Goal: Task Accomplishment & Management: Manage account settings

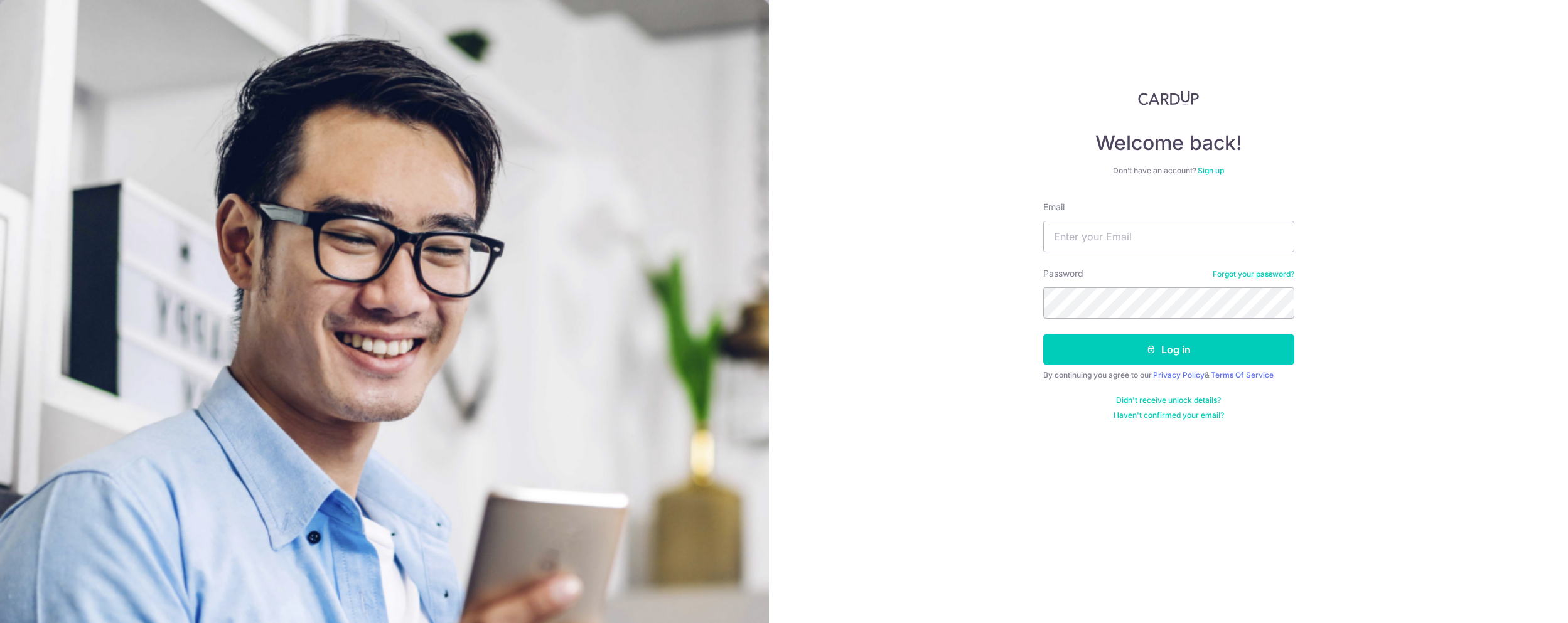
type input "[EMAIL_ADDRESS][DOMAIN_NAME]"
click at [1043, 334] on button "Log in" at bounding box center [1168, 349] width 251 height 31
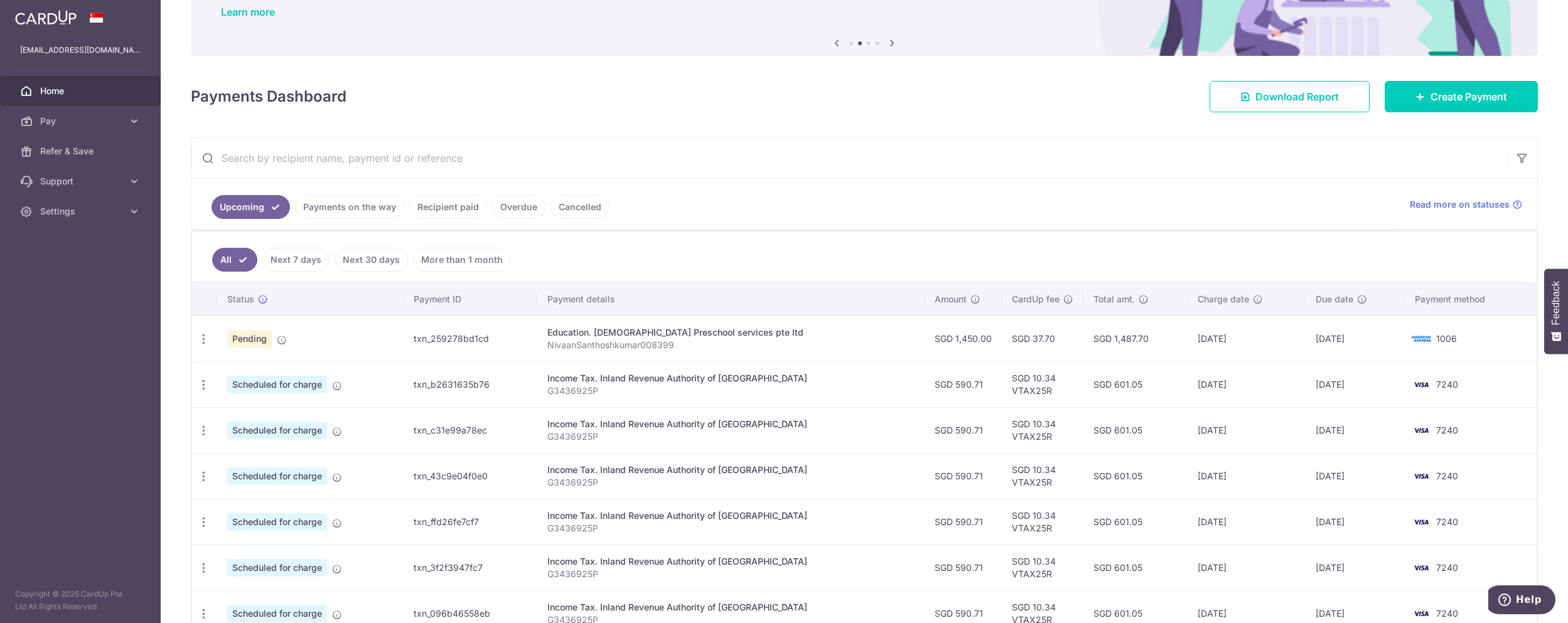
scroll to position [209, 0]
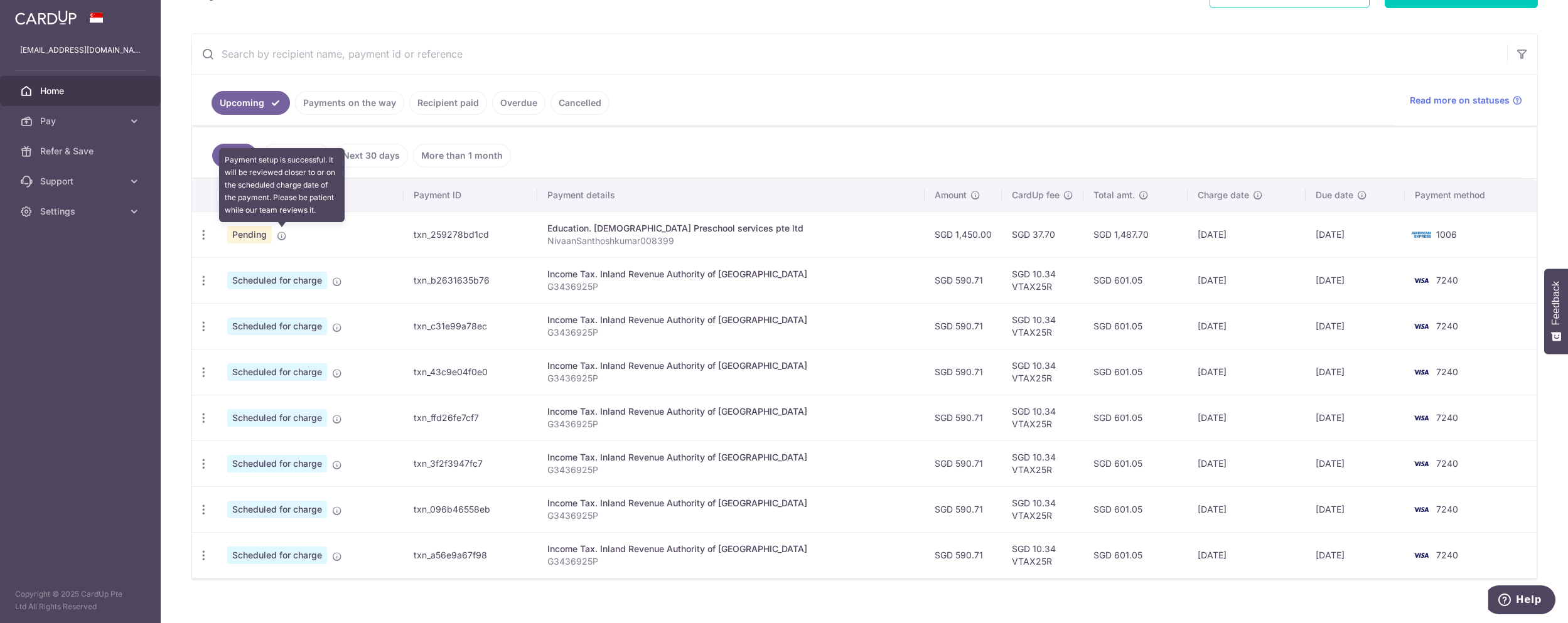
click at [280, 236] on icon at bounding box center [281, 236] width 10 height 10
click at [205, 236] on icon "button" at bounding box center [203, 235] width 13 height 13
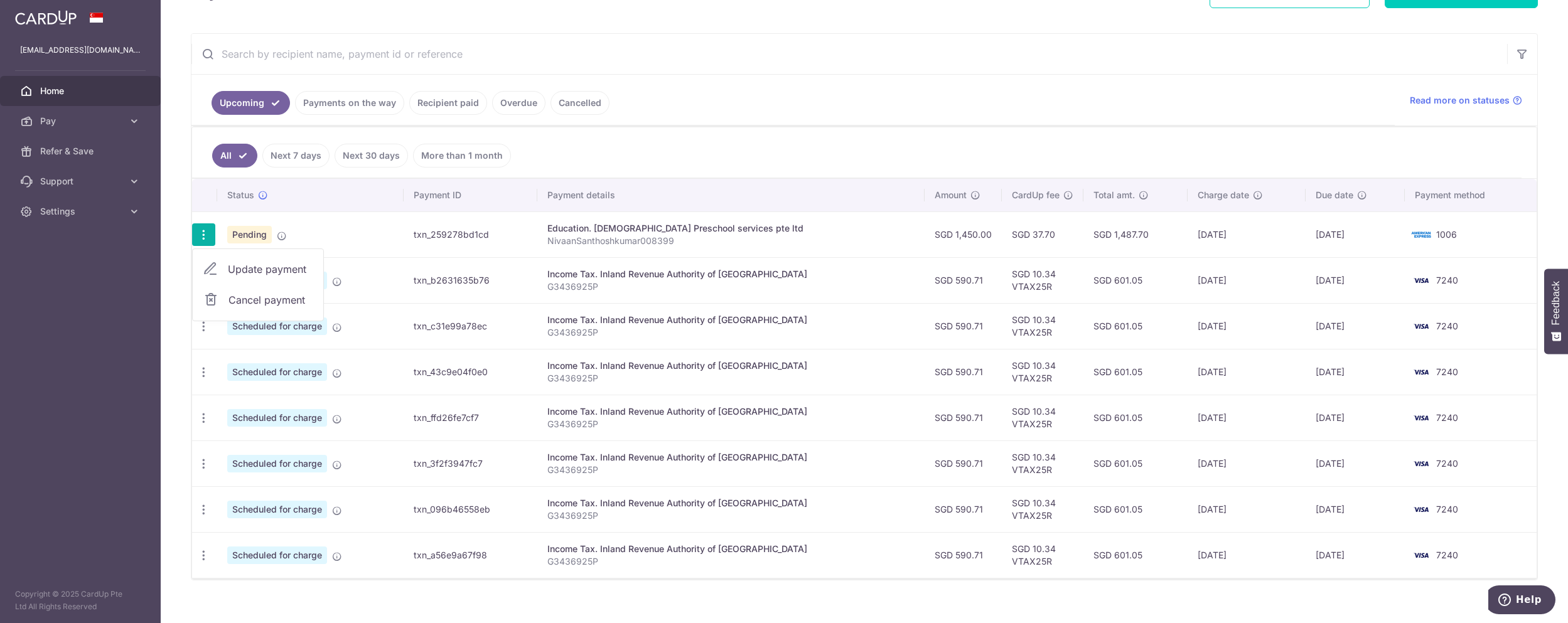
click at [506, 174] on ul "All Next 7 days Next 30 days More than 1 month" at bounding box center [857, 153] width 1330 height 51
click at [361, 108] on link "Payments on the way" at bounding box center [349, 102] width 109 height 24
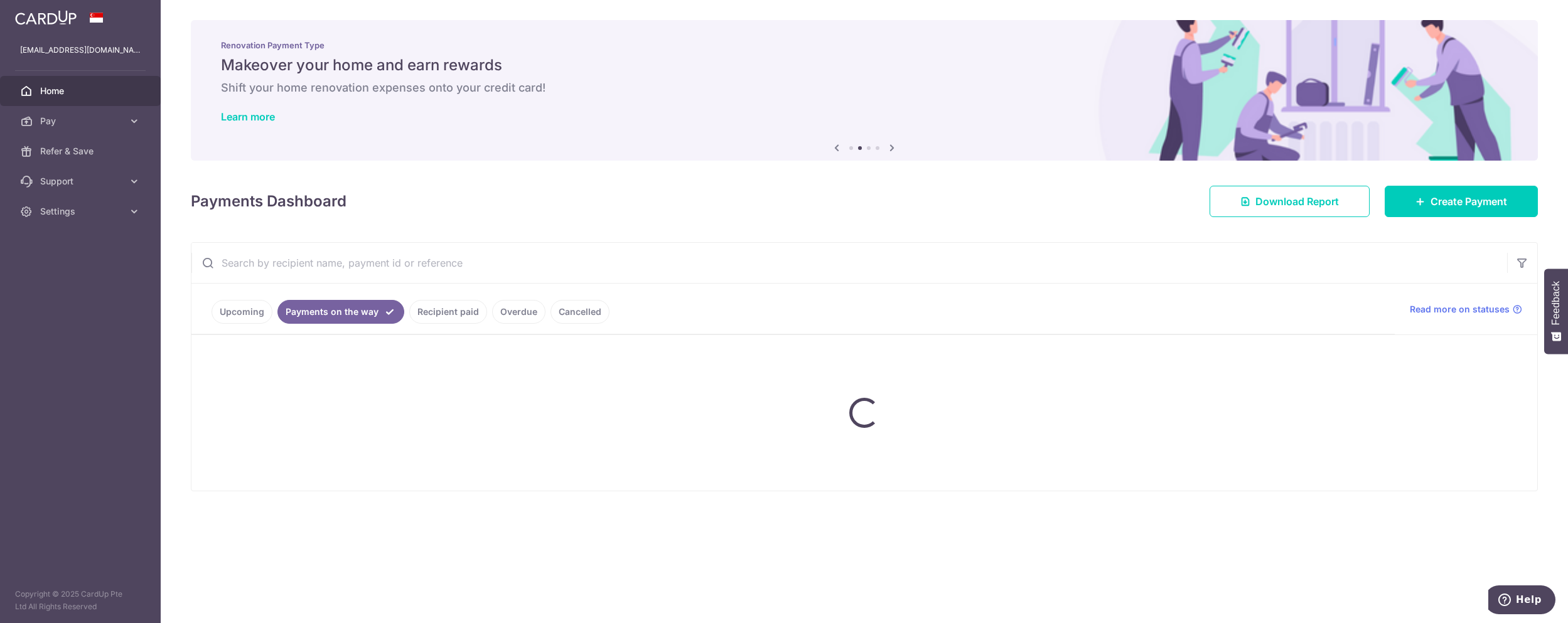
scroll to position [0, 0]
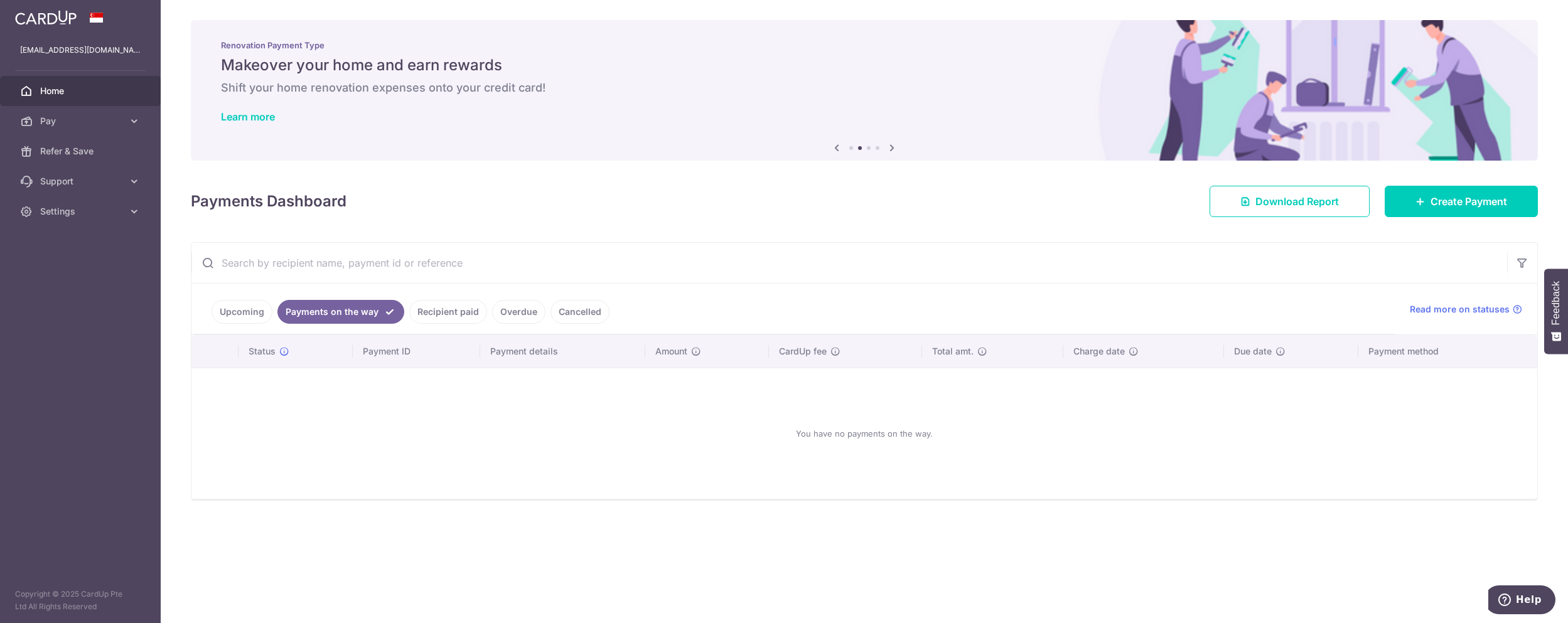
click at [240, 325] on ul "Upcoming Payments on the way Recipient paid Overdue Cancelled" at bounding box center [793, 309] width 1203 height 51
click at [244, 312] on link "Upcoming" at bounding box center [242, 312] width 61 height 24
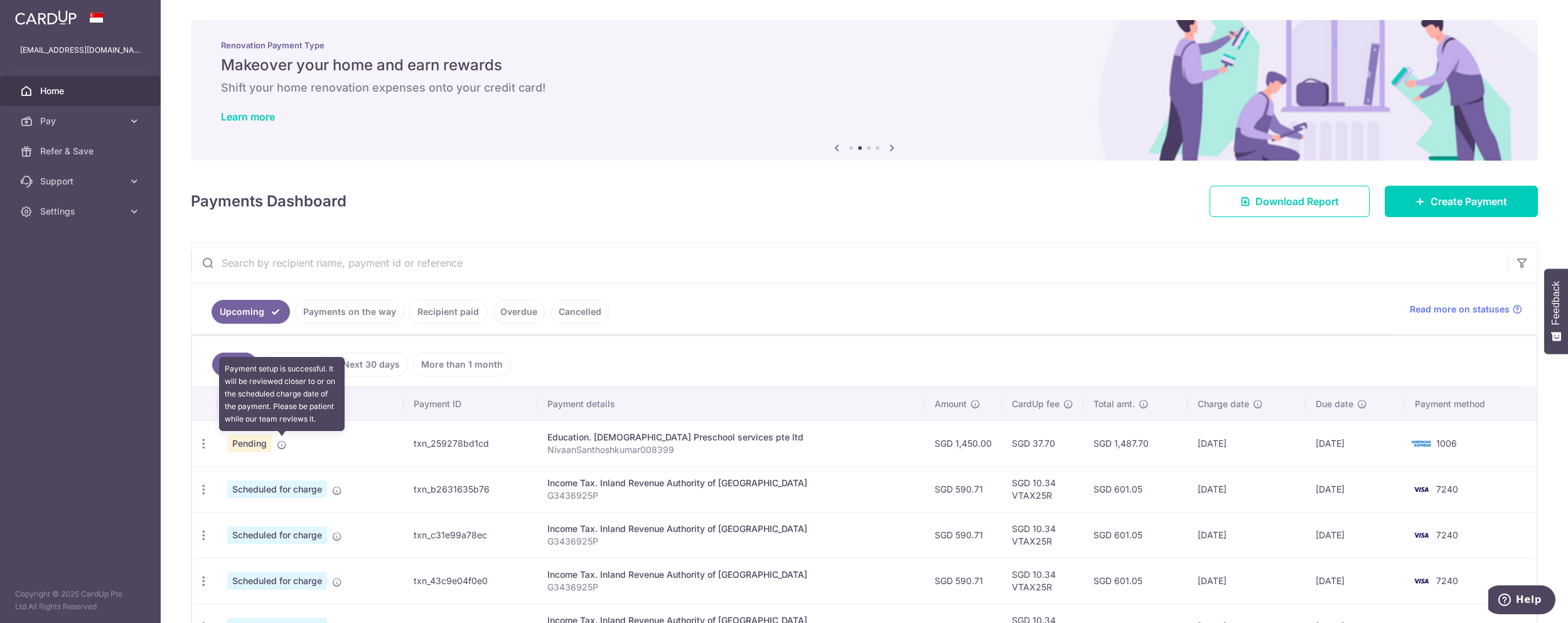
click at [281, 445] on icon at bounding box center [281, 444] width 10 height 10
